Goal: Transaction & Acquisition: Subscribe to service/newsletter

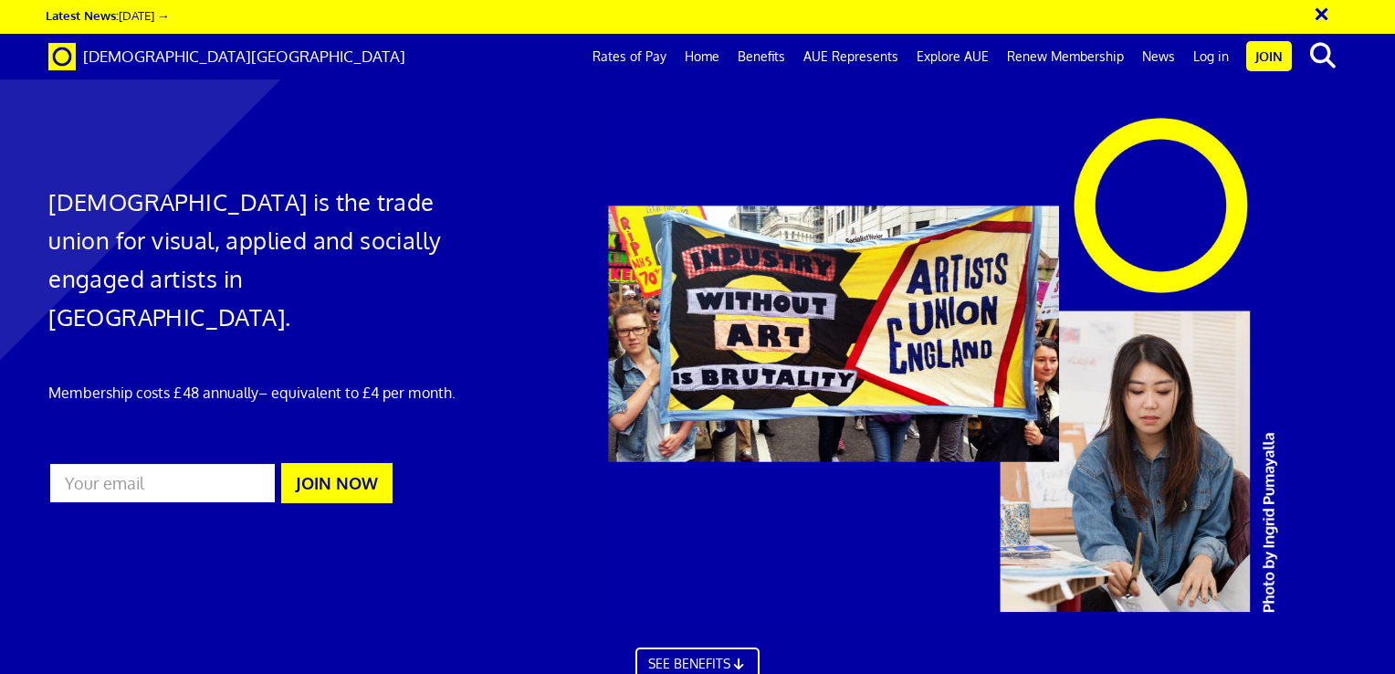
scroll to position [0, 14]
click at [1205, 60] on link "Log in" at bounding box center [1211, 57] width 54 height 46
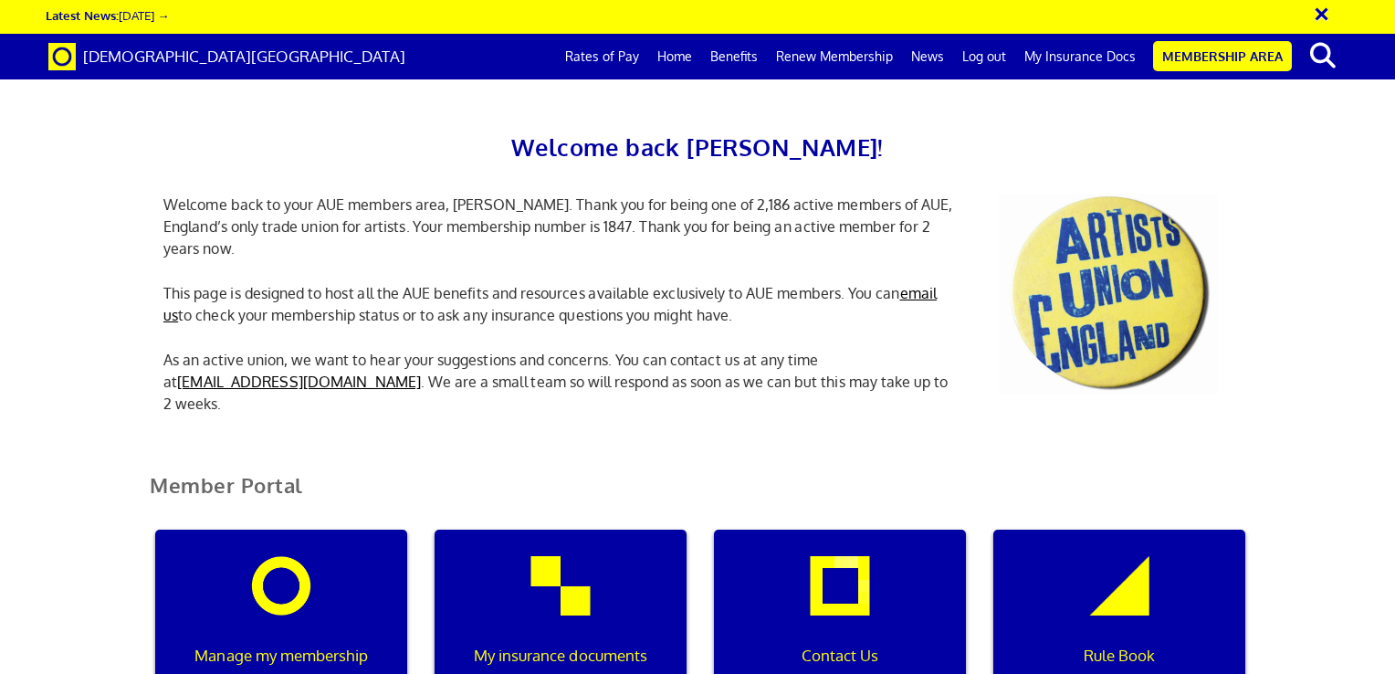
scroll to position [0, 5]
click at [529, 597] on div "My insurance documents" at bounding box center [560, 616] width 252 height 175
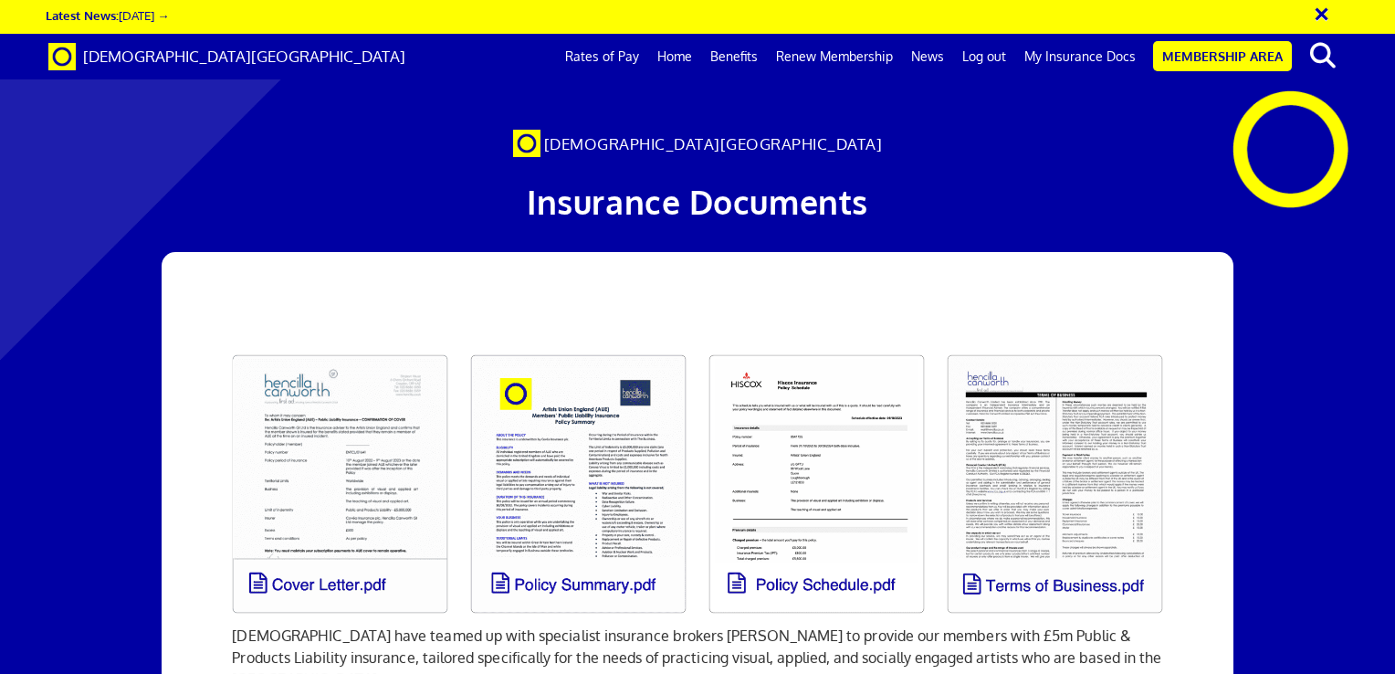
scroll to position [0, 14]
click at [1109, 192] on h1 "Insurance Documents" at bounding box center [697, 202] width 856 height 54
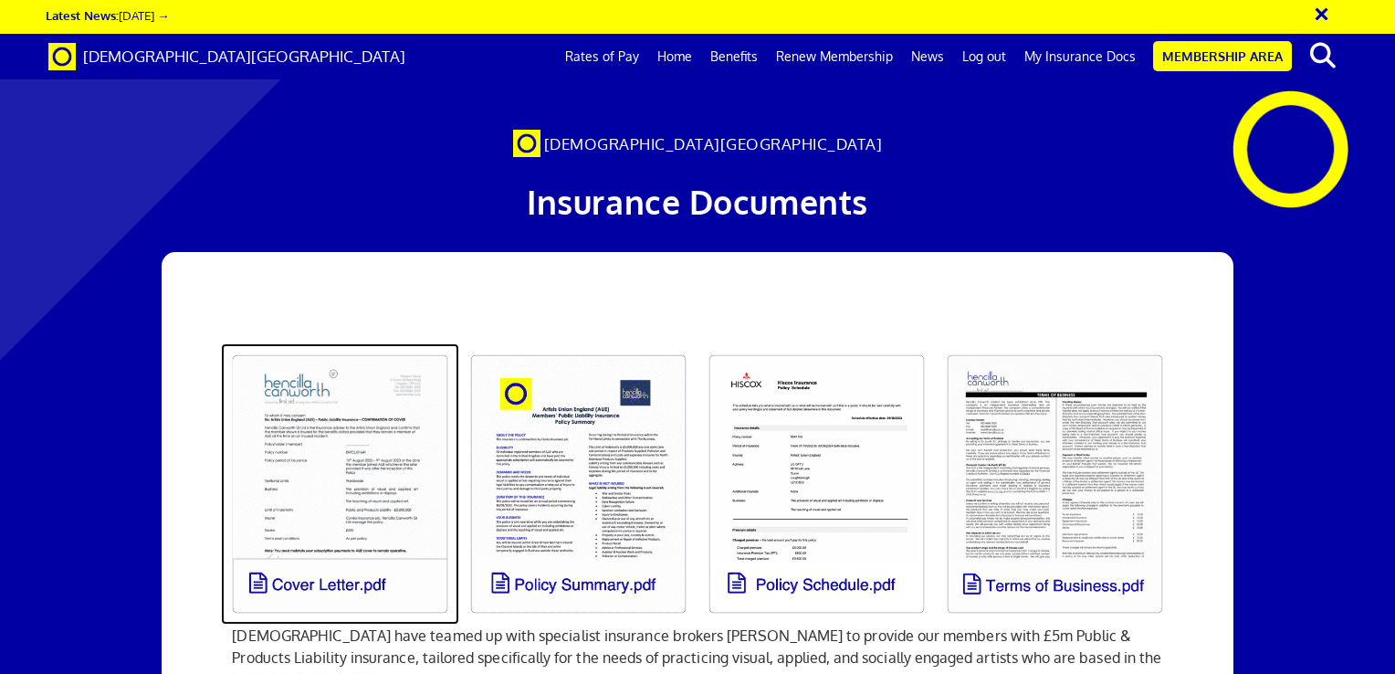
click at [337, 469] on link at bounding box center [340, 483] width 238 height 281
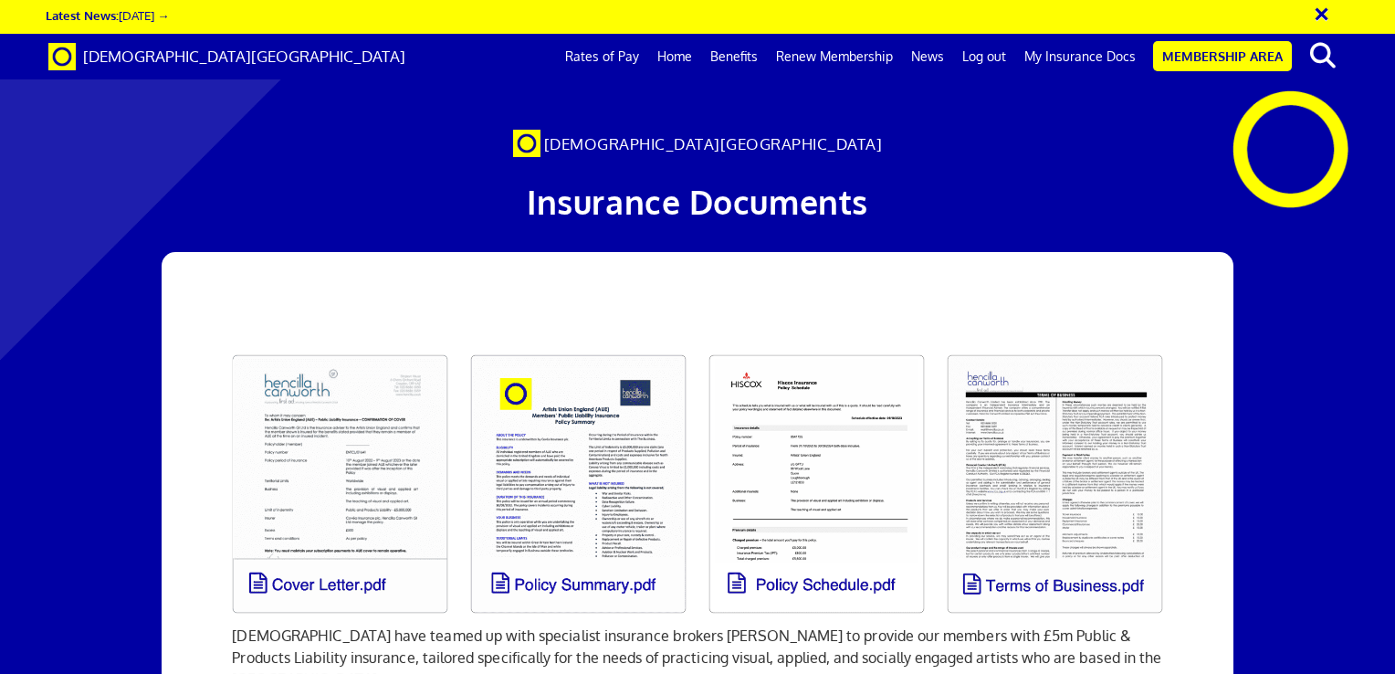
drag, startPoint x: 1165, startPoint y: 657, endPoint x: 1310, endPoint y: 648, distance: 145.4
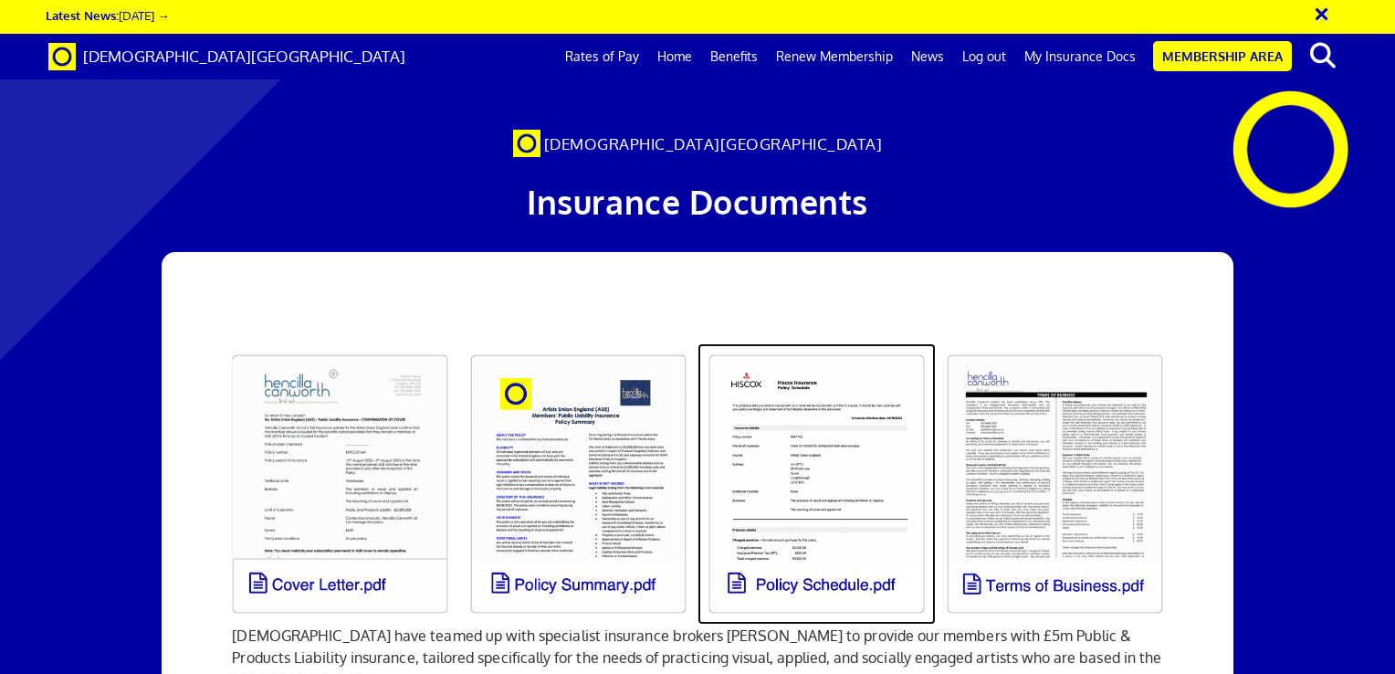
click at [870, 428] on link at bounding box center [816, 483] width 238 height 281
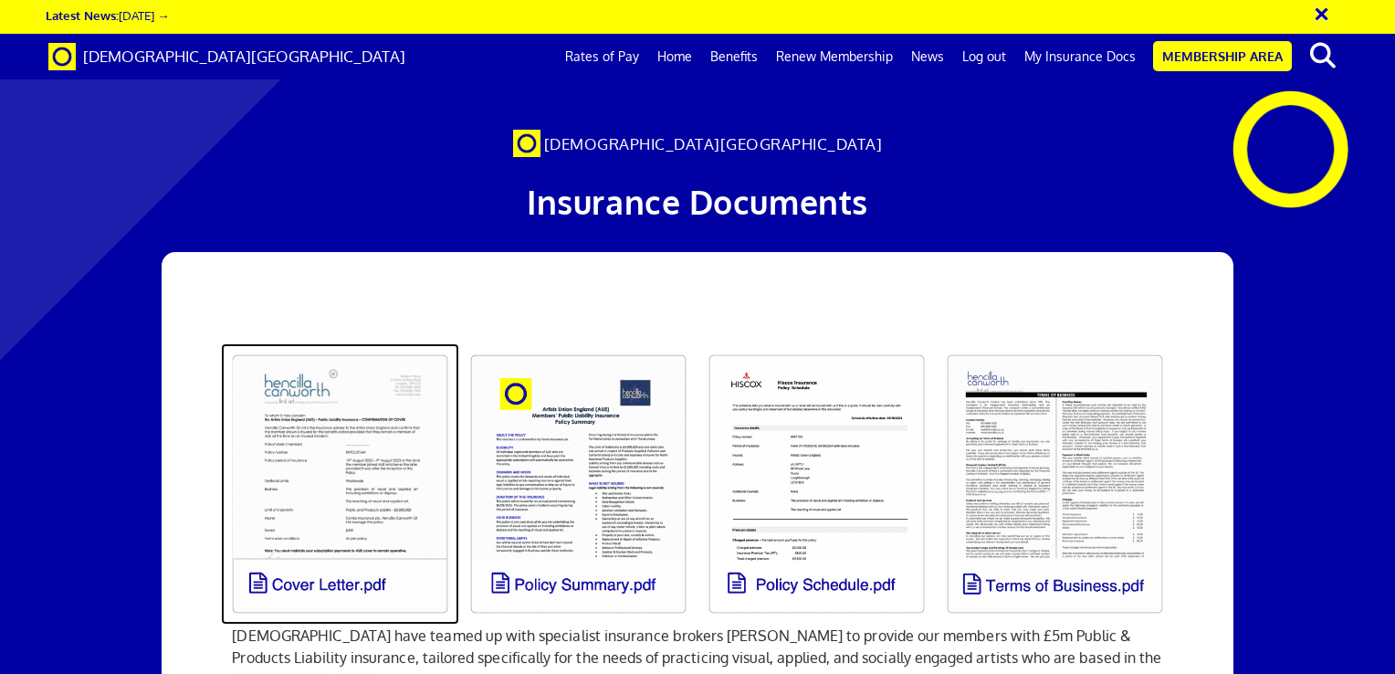
click at [300, 439] on link at bounding box center [340, 483] width 238 height 281
click at [318, 444] on link at bounding box center [340, 483] width 238 height 281
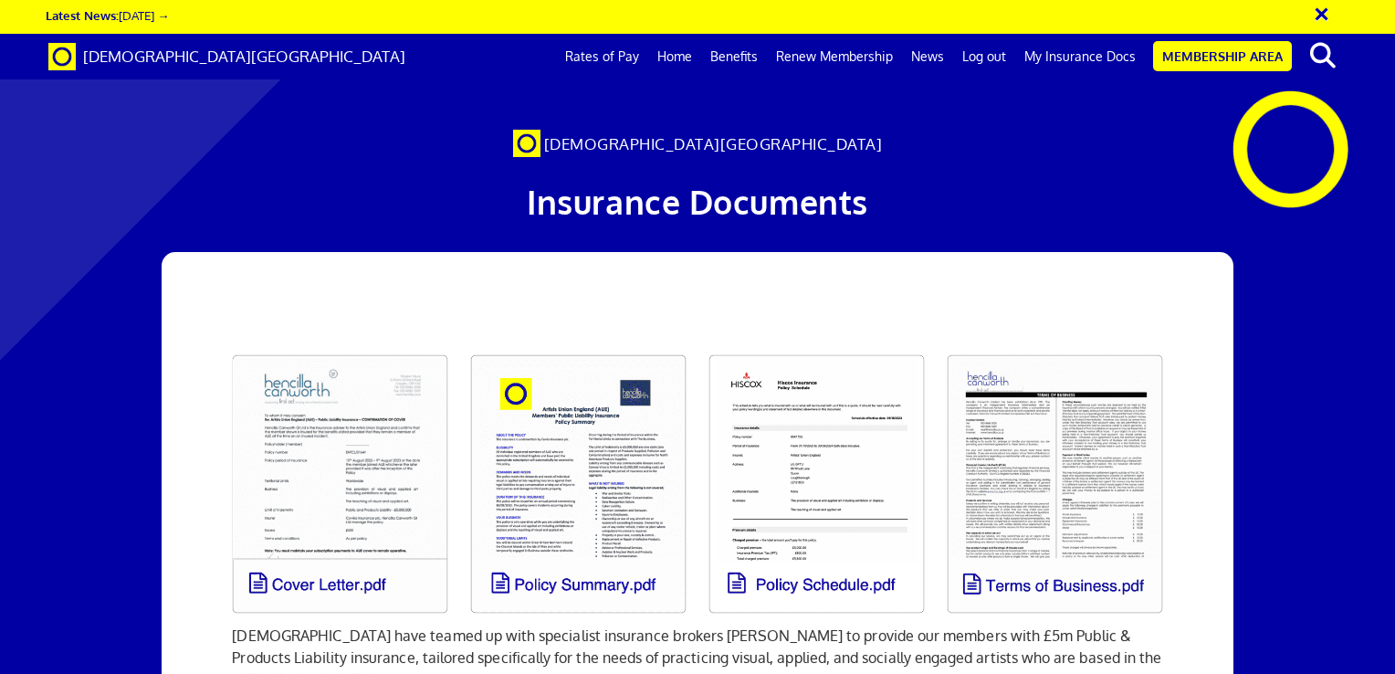
click at [847, 624] on p "[DEMOGRAPHIC_DATA] have teamed up with specialist insurance brokers [PERSON_NAM…" at bounding box center [697, 657] width 930 height 66
click at [1068, 48] on link "My Insurance Docs" at bounding box center [1080, 57] width 130 height 46
click at [1041, 51] on link "My Insurance Docs" at bounding box center [1080, 57] width 130 height 46
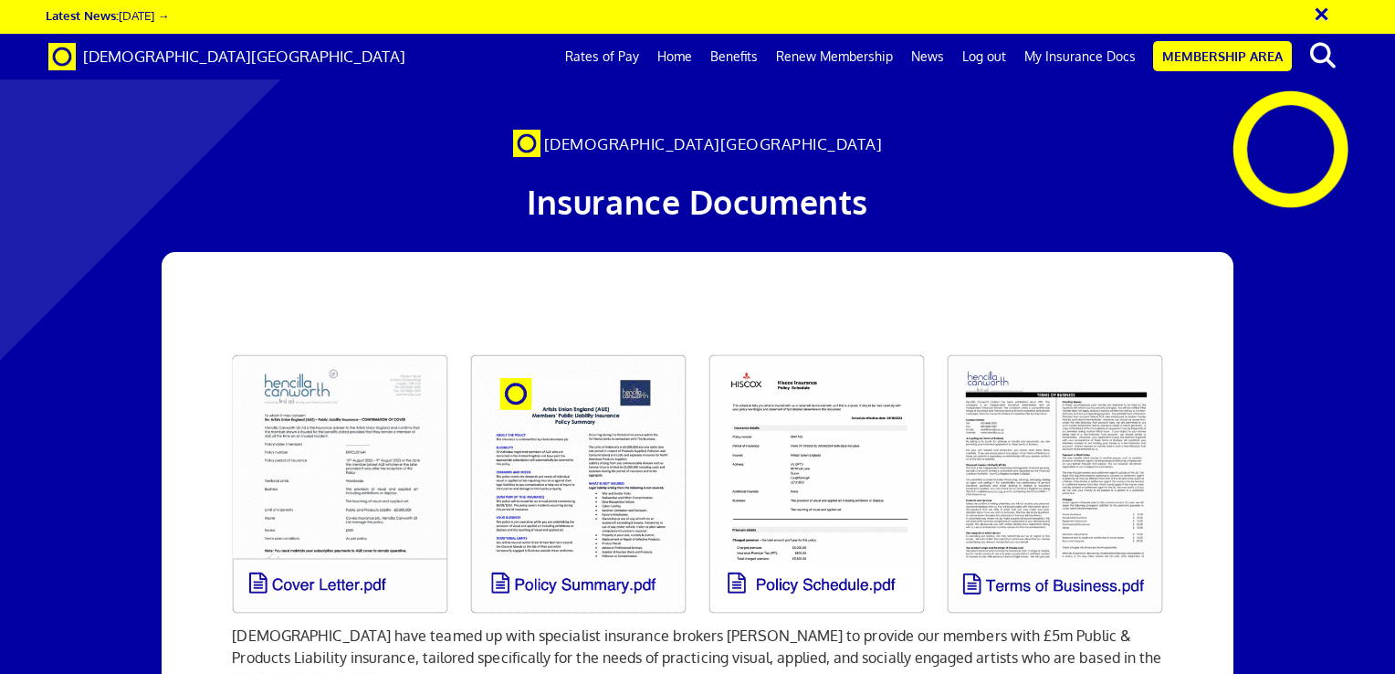
scroll to position [0, 14]
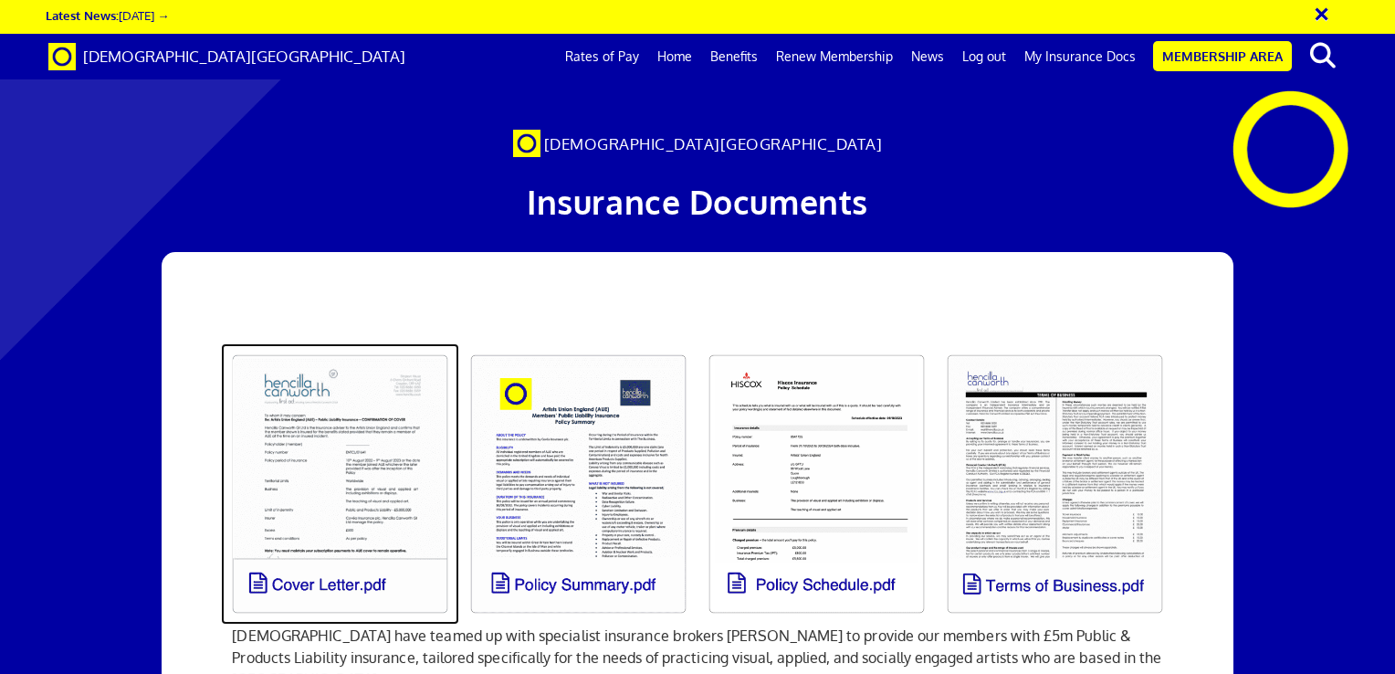
click at [380, 480] on link at bounding box center [340, 483] width 238 height 281
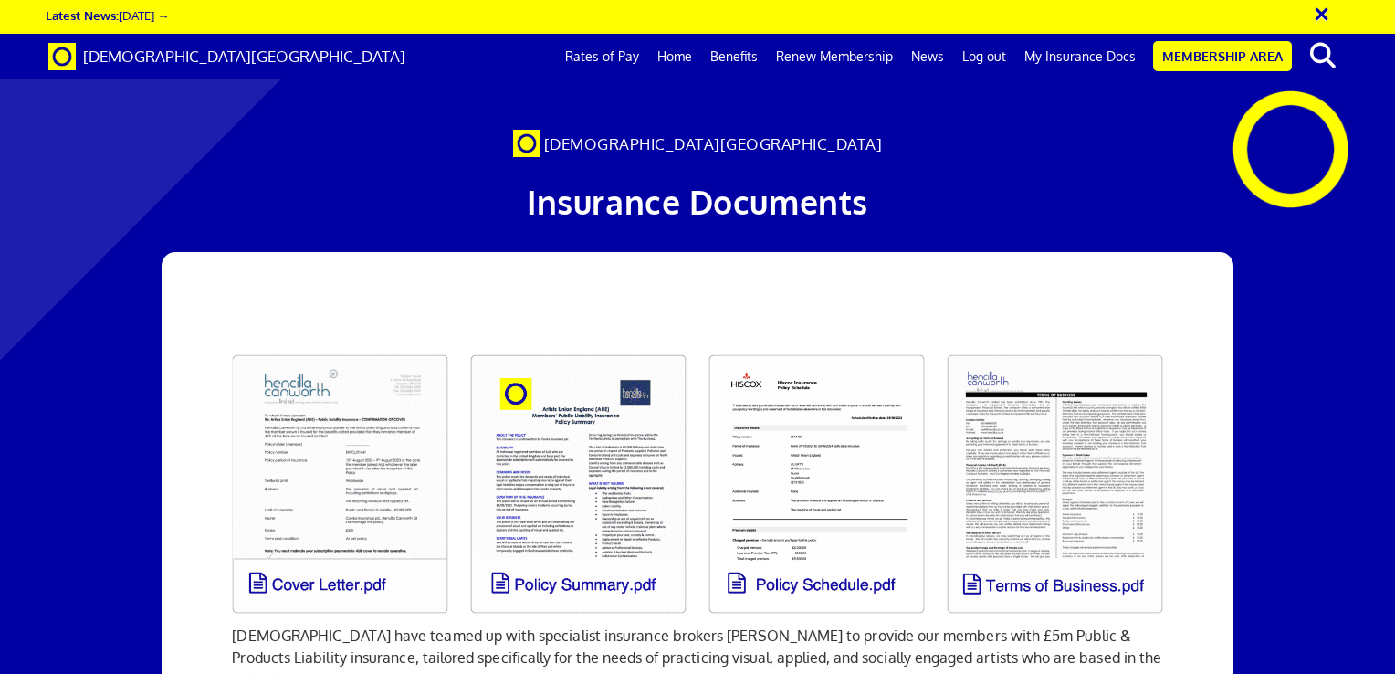
click at [627, 122] on div "[DEMOGRAPHIC_DATA][GEOGRAPHIC_DATA]" at bounding box center [698, 128] width 884 height 58
click at [853, 53] on link "Renew Membership" at bounding box center [834, 57] width 135 height 46
